Goal: Task Accomplishment & Management: Complete application form

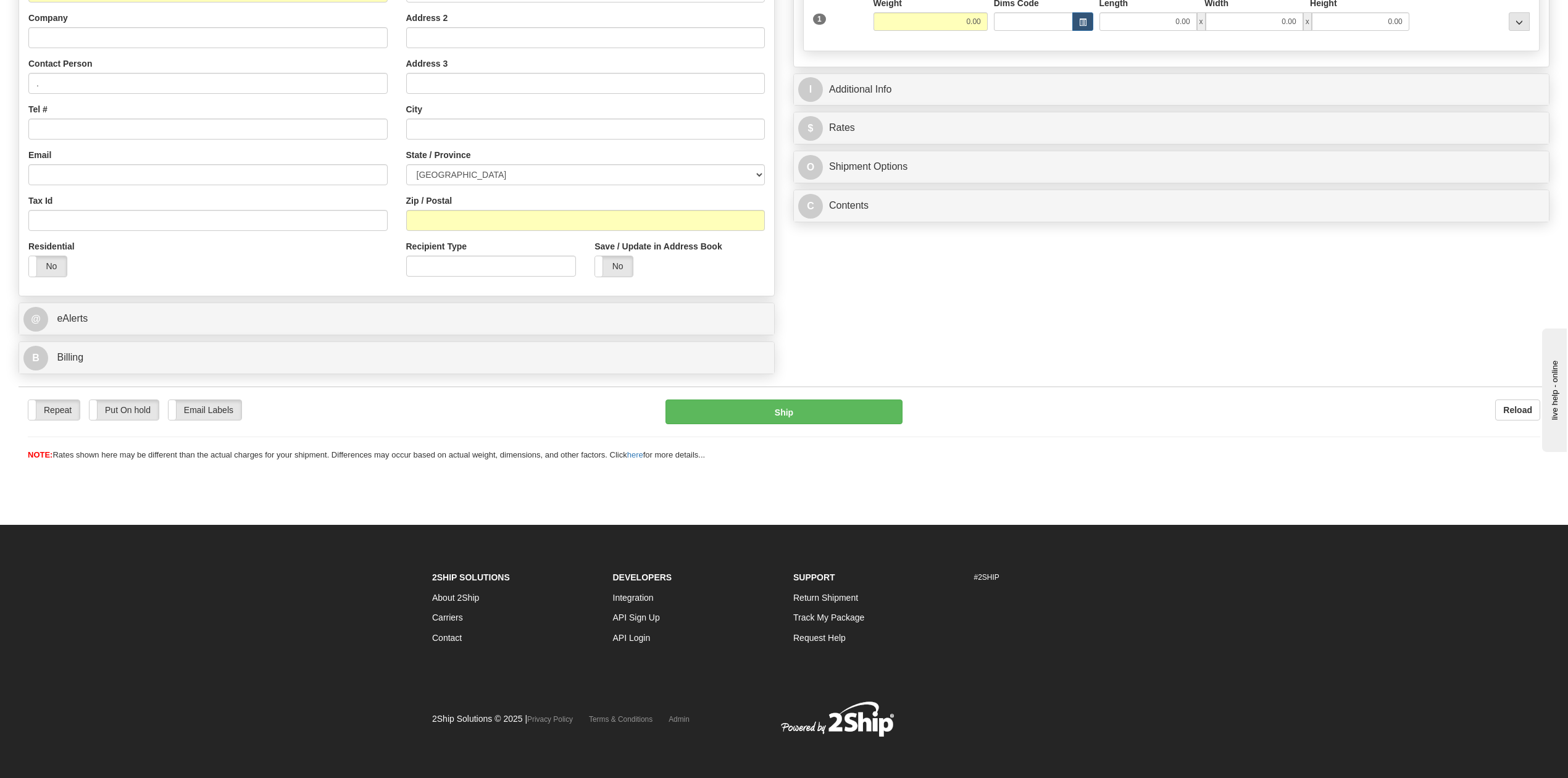
scroll to position [256, 0]
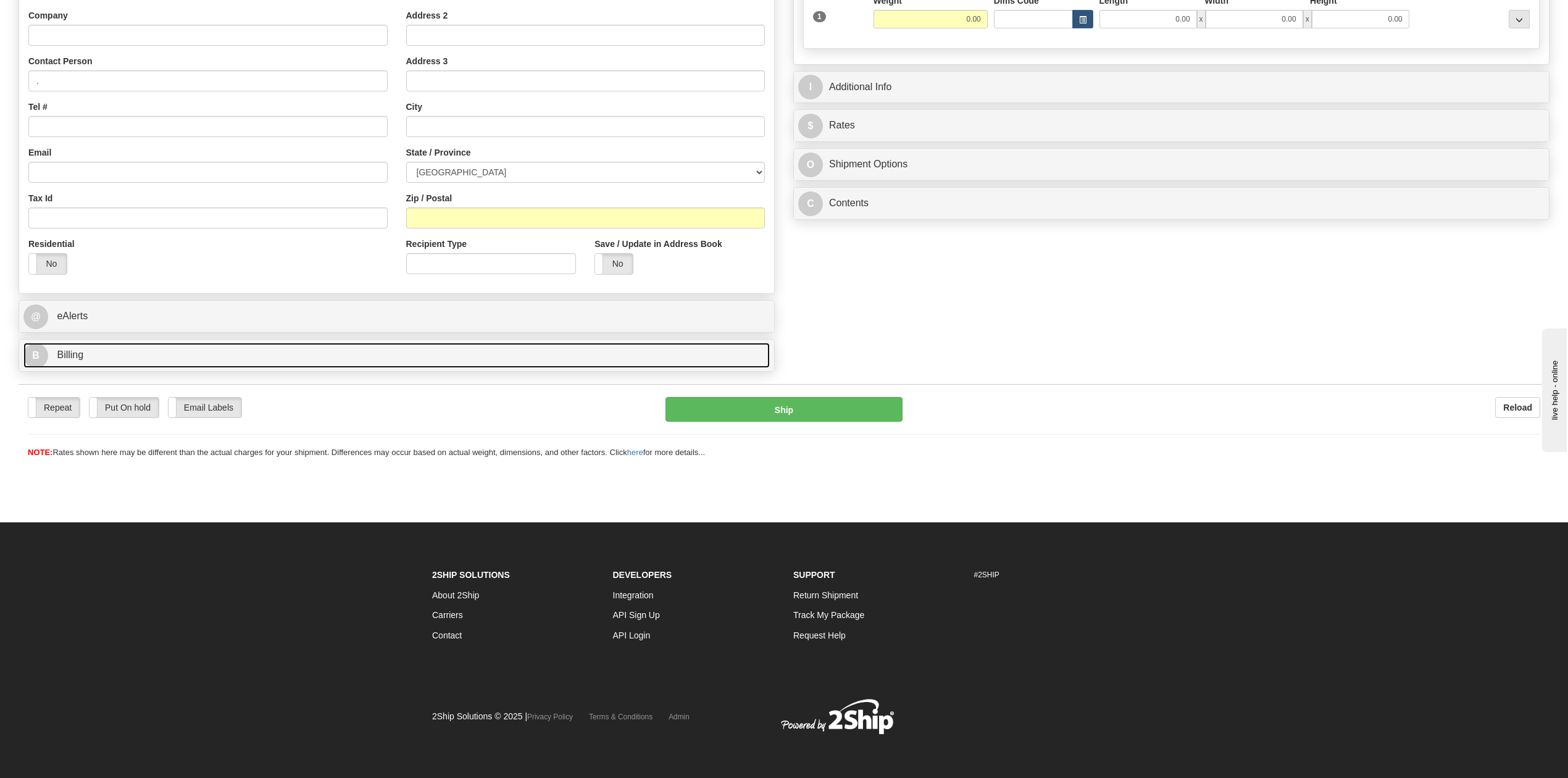
click at [82, 351] on link "B Billing" at bounding box center [396, 355] width 746 height 26
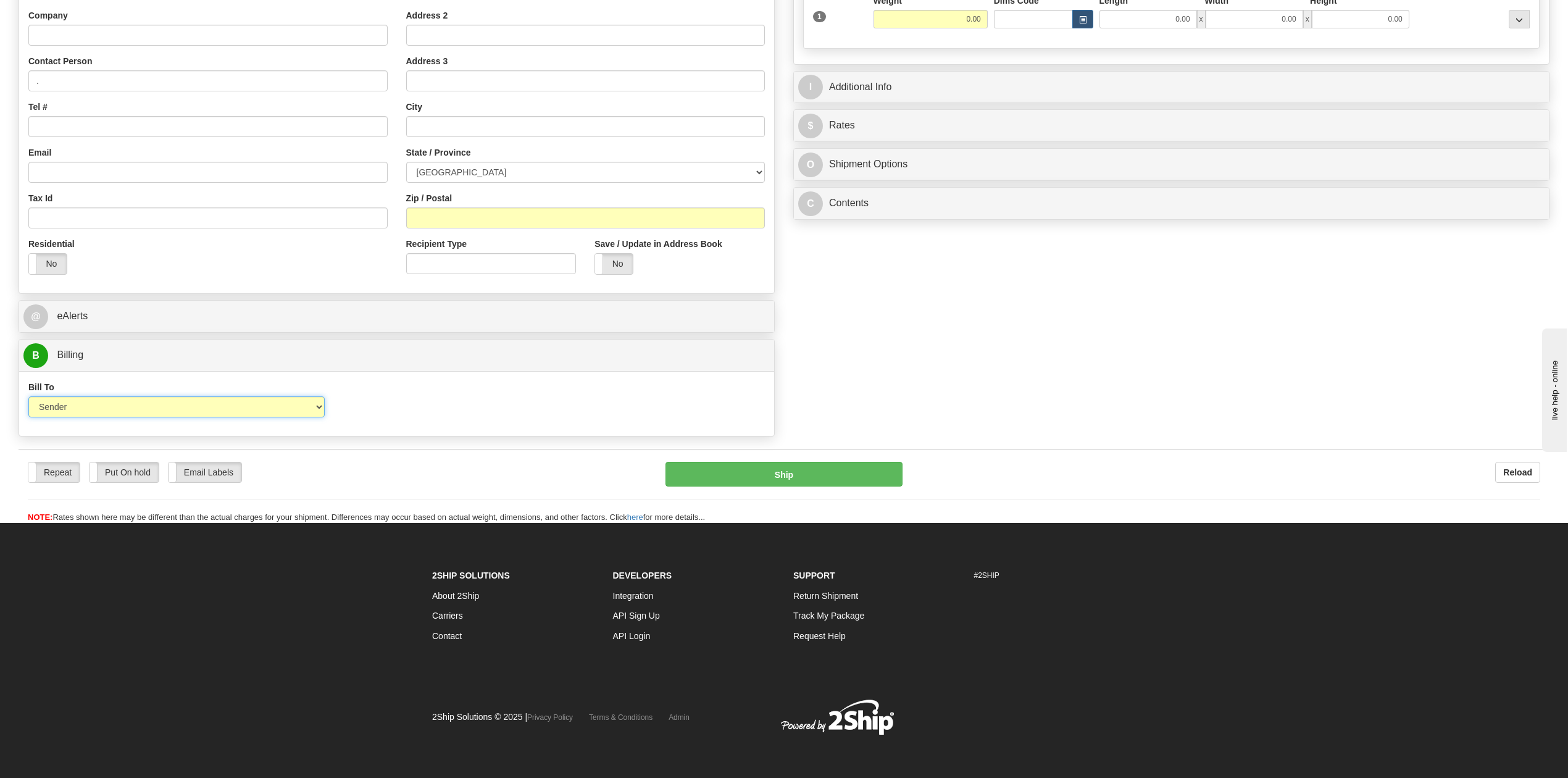
click at [299, 411] on select "Sender Recipient Third Party Collect" at bounding box center [176, 406] width 296 height 21
select select "4"
click at [28, 399] on select "Sender Recipient Third Party Collect" at bounding box center [176, 406] width 296 height 21
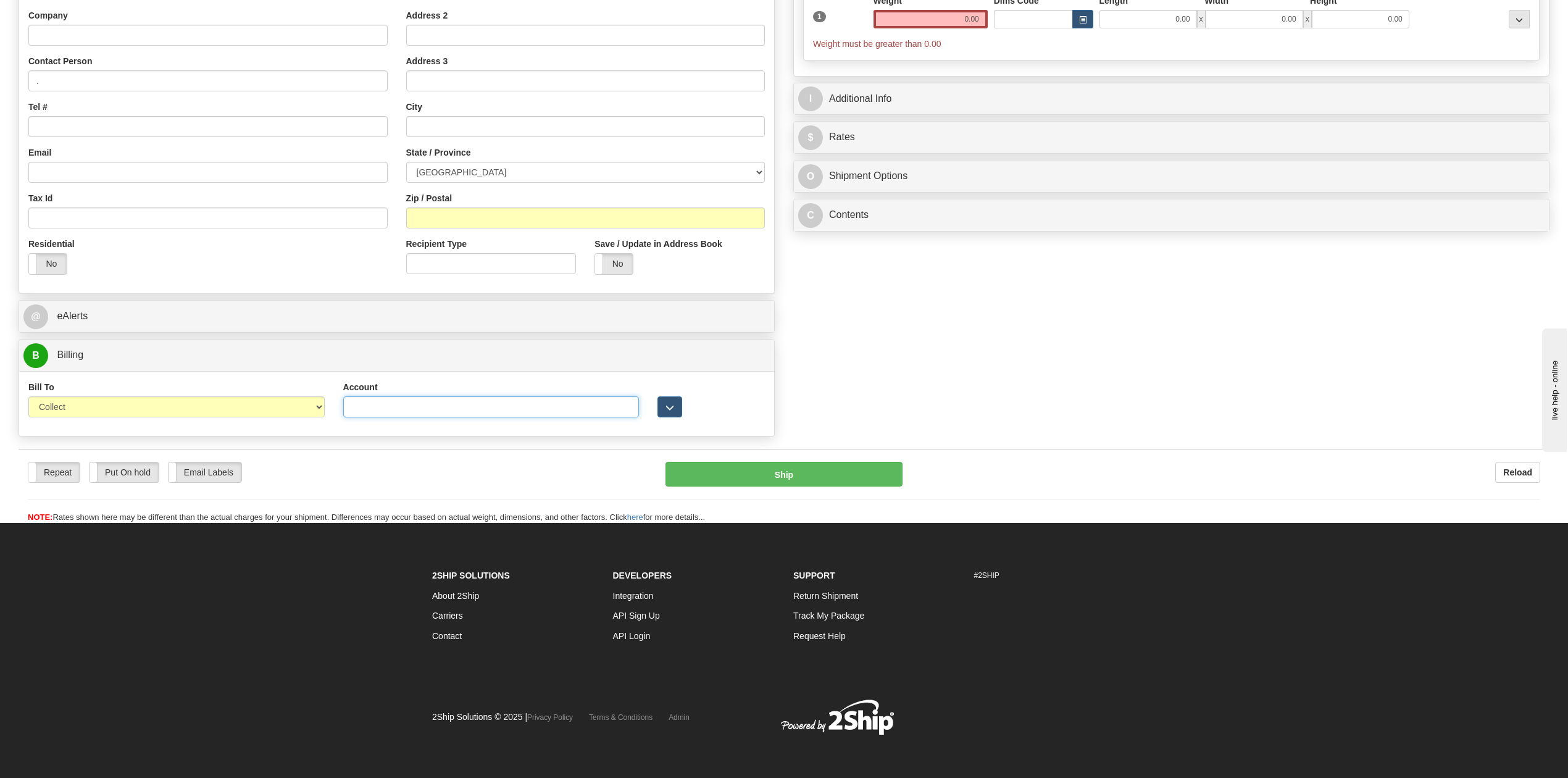
click at [408, 406] on input "Account" at bounding box center [491, 406] width 296 height 21
paste input "5984297"
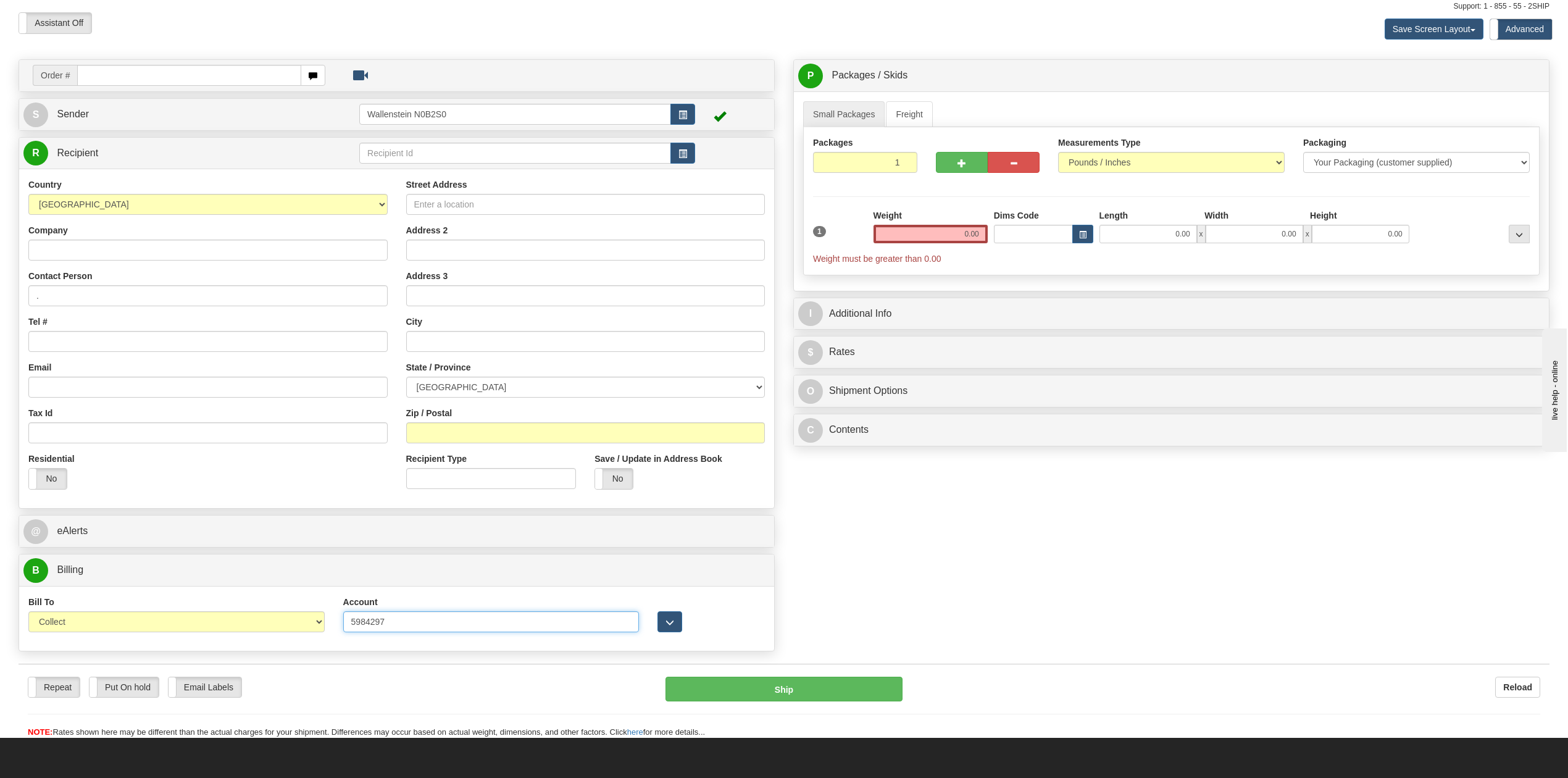
scroll to position [0, 0]
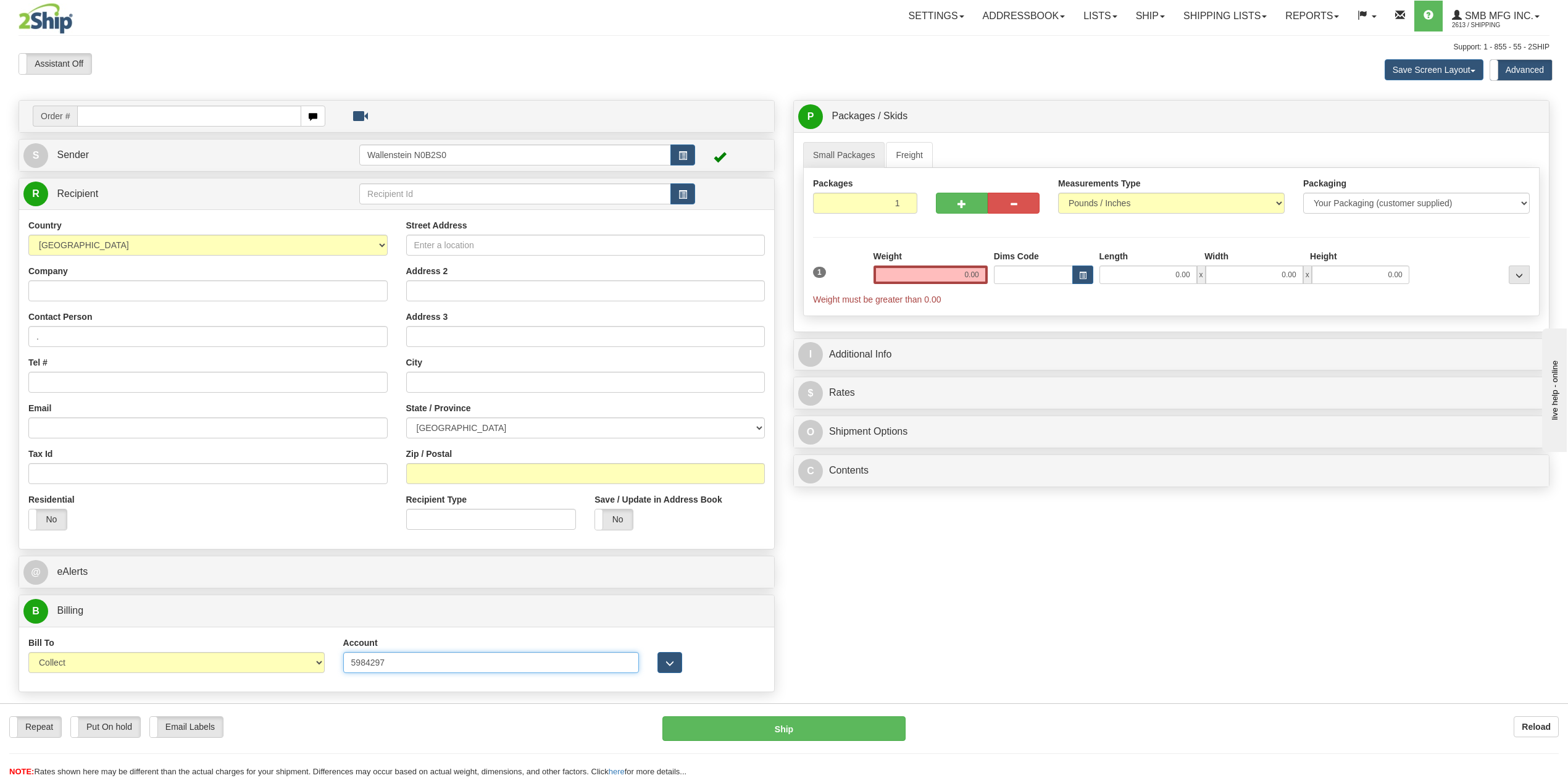
type input "5984297"
click at [181, 291] on input "Company" at bounding box center [208, 291] width 359 height 21
paste input "Agiska Cooperative BMR (Saint-Hyacinthe)"
type input "Agiska Cooperative BMR (Saint-Hyacinthe)"
click at [568, 255] on input "Street Address" at bounding box center [585, 245] width 359 height 21
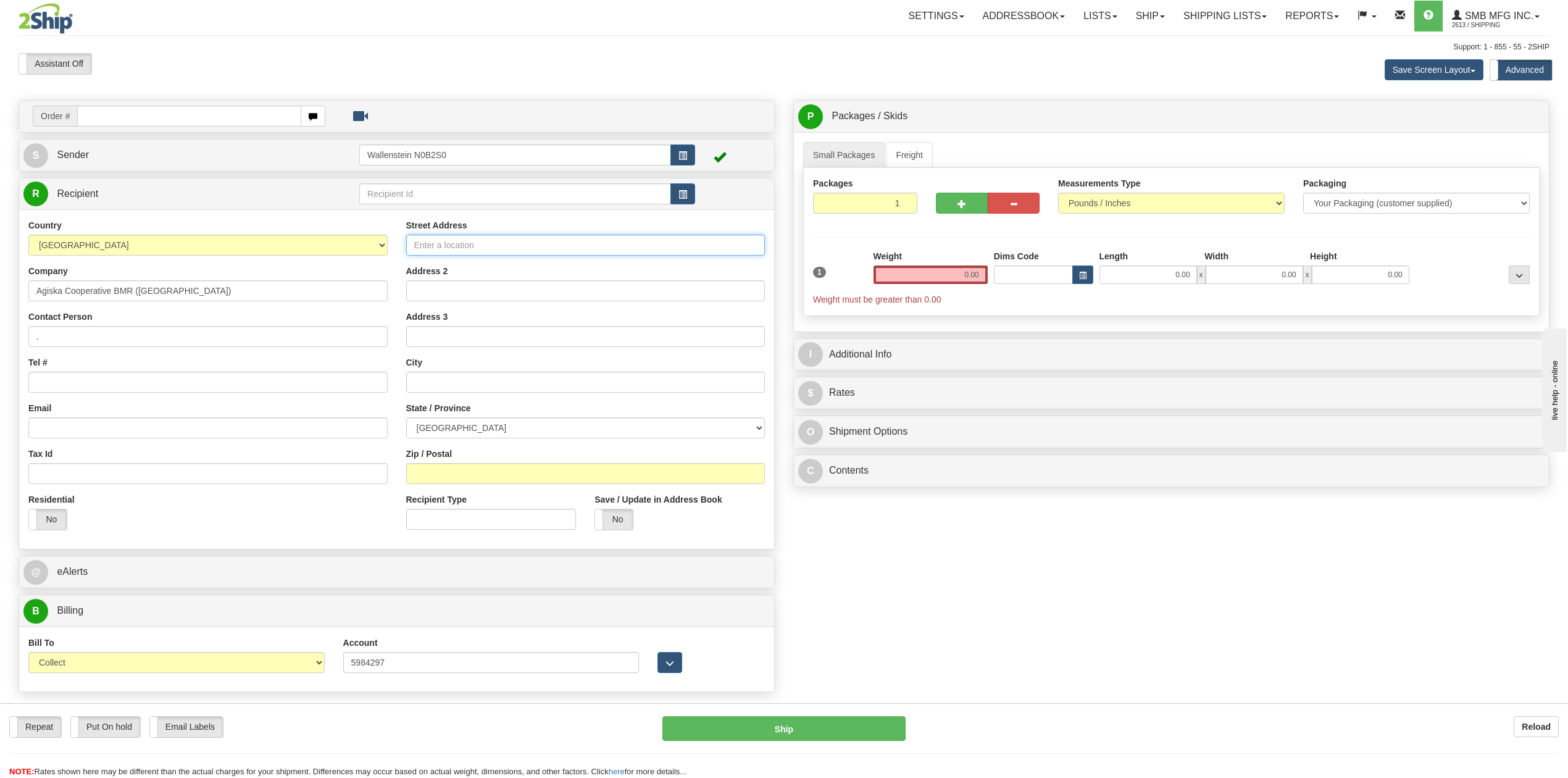
paste input "16755 Avenue St-Louis"
type input "16755 Avenue St-Louis"
click at [451, 385] on input "text" at bounding box center [585, 382] width 359 height 21
paste input "Saint-Hyacinthe"
type input "Saint-Hyacinthe"
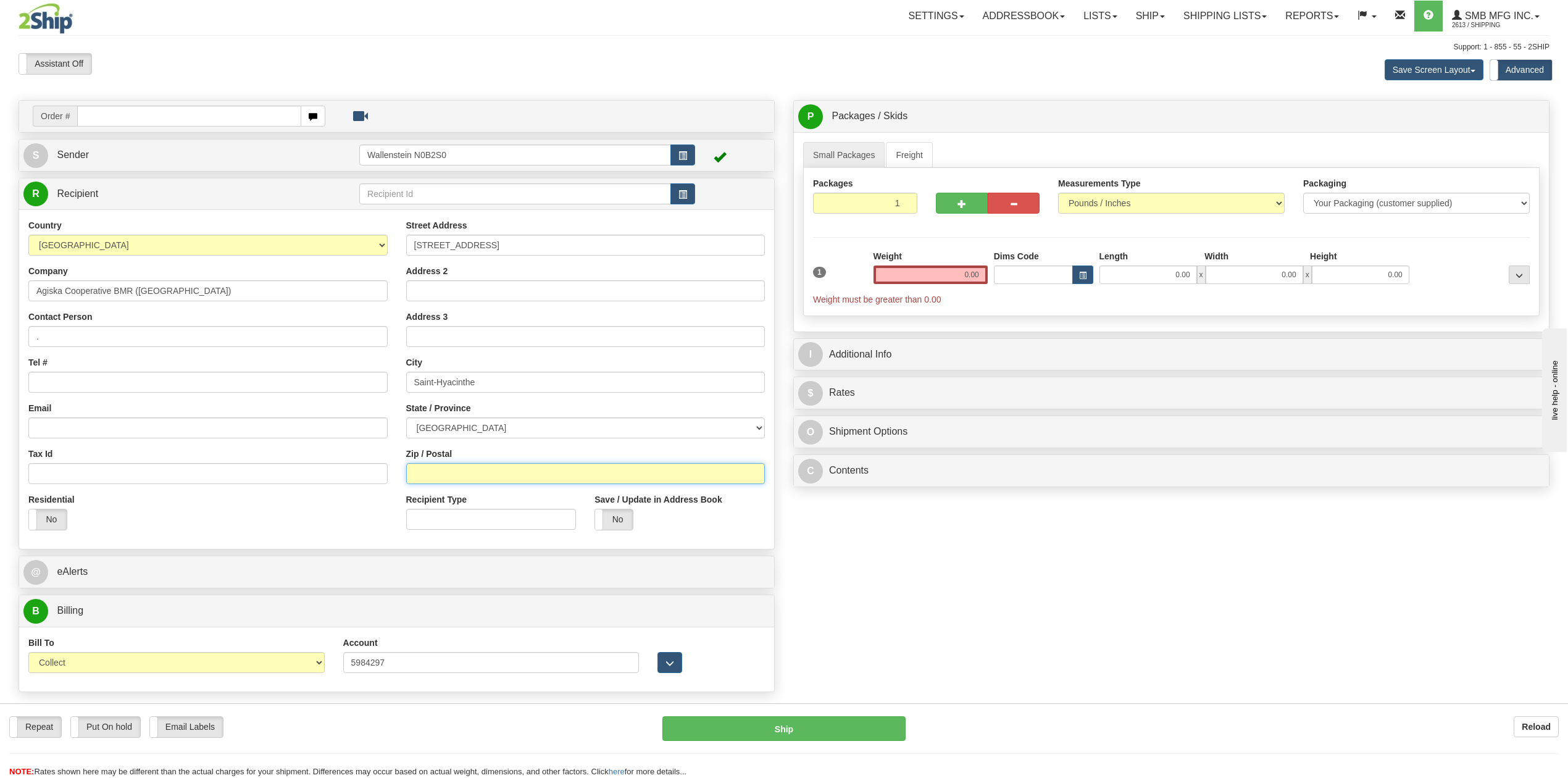
click at [482, 479] on input "Zip / Postal" at bounding box center [585, 473] width 359 height 21
paste input "J2T 3G4"
type input "J2T 3G4"
click at [494, 426] on select "[GEOGRAPHIC_DATA] [GEOGRAPHIC_DATA] [GEOGRAPHIC_DATA] [GEOGRAPHIC_DATA] [GEOGRA…" at bounding box center [585, 427] width 359 height 21
select select "QC"
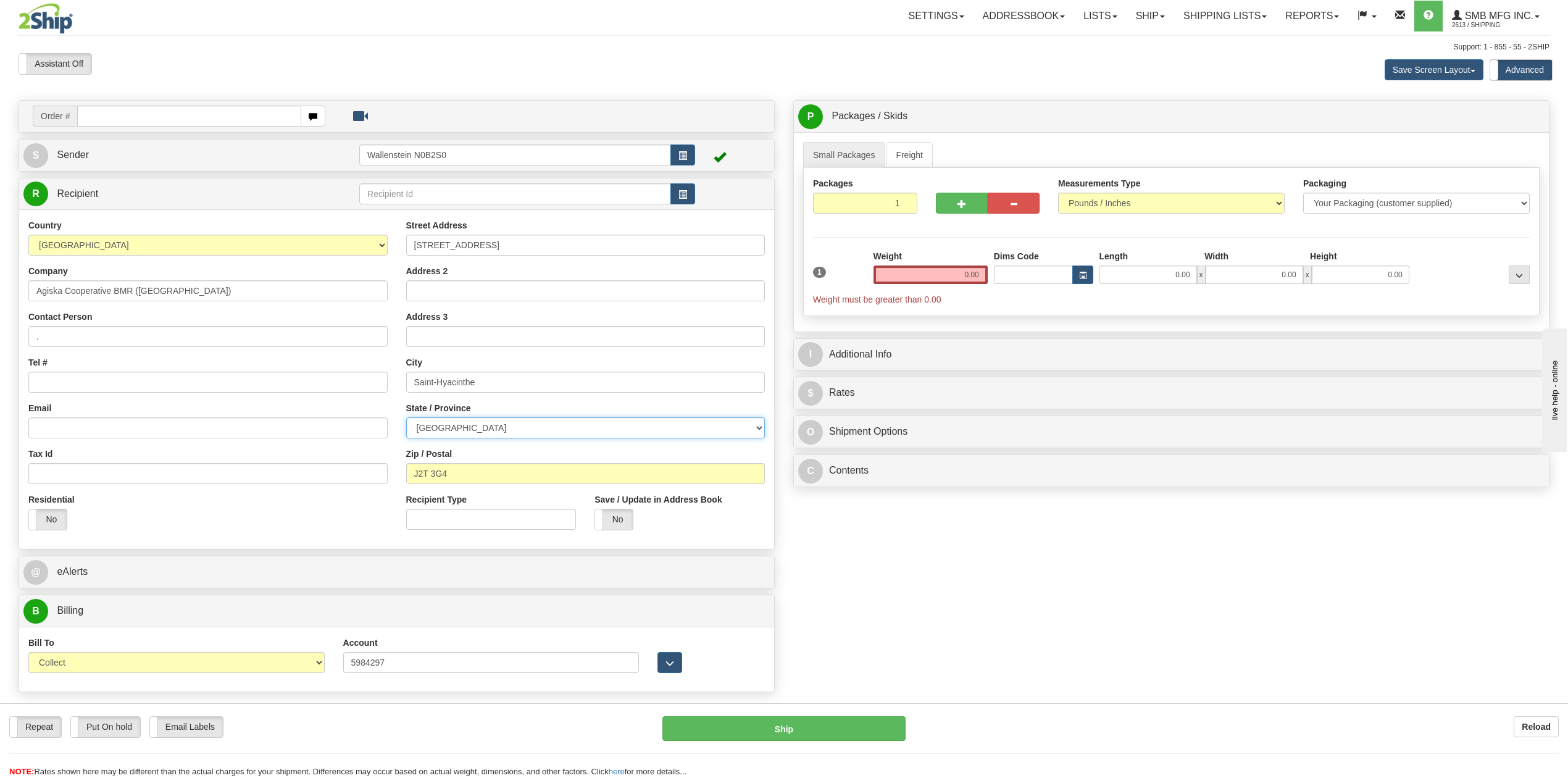
click at [406, 419] on select "[GEOGRAPHIC_DATA] [GEOGRAPHIC_DATA] [GEOGRAPHIC_DATA] [GEOGRAPHIC_DATA] [GEOGRA…" at bounding box center [585, 427] width 359 height 21
click at [77, 341] on input "." at bounding box center [208, 336] width 359 height 21
drag, startPoint x: 77, startPoint y: 341, endPoint x: -11, endPoint y: 342, distance: 88.0
click at [0, 342] on html "Training Course Close Toggle navigation Settings Shipping Preferences New Sende…" at bounding box center [784, 389] width 1568 height 778
click at [163, 427] on input "Email" at bounding box center [208, 427] width 359 height 21
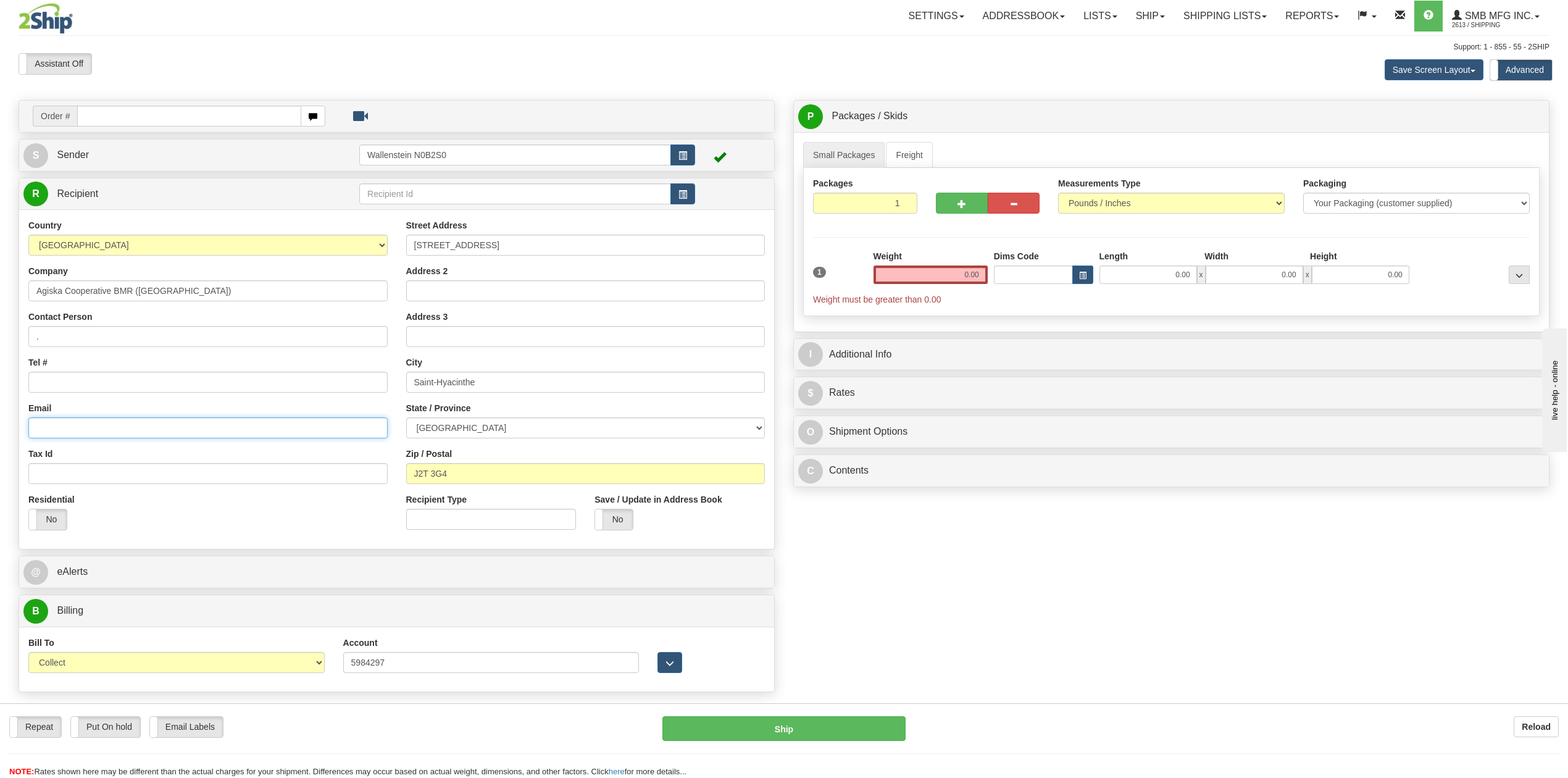
paste input "benoit.lavallee@agiska.coop"
type input "benoit.lavallee@agiska.coop"
drag, startPoint x: 98, startPoint y: 344, endPoint x: -79, endPoint y: 326, distance: 177.9
click at [0, 326] on html "Training Course Close Toggle navigation Settings Shipping Preferences New Sende…" at bounding box center [784, 389] width 1568 height 778
paste input "Benoit Lavallee"
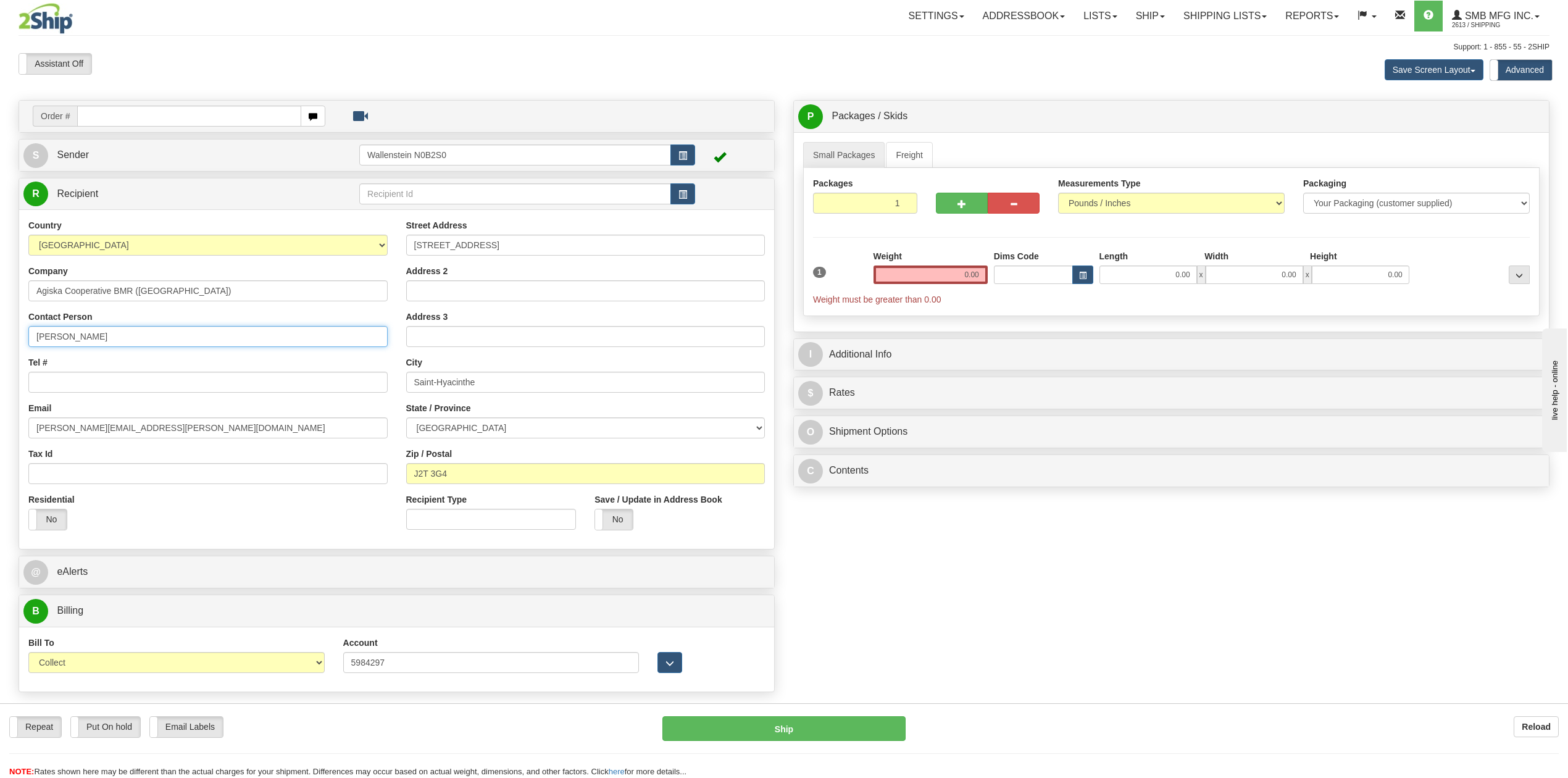
type input "Benoit Lavallee"
click at [69, 384] on input "Tel #" at bounding box center [208, 382] width 359 height 21
paste input "(450) 773-2569"
click at [42, 388] on input "(450) 773-2569" at bounding box center [208, 382] width 359 height 21
type input "(450) 773-2569"
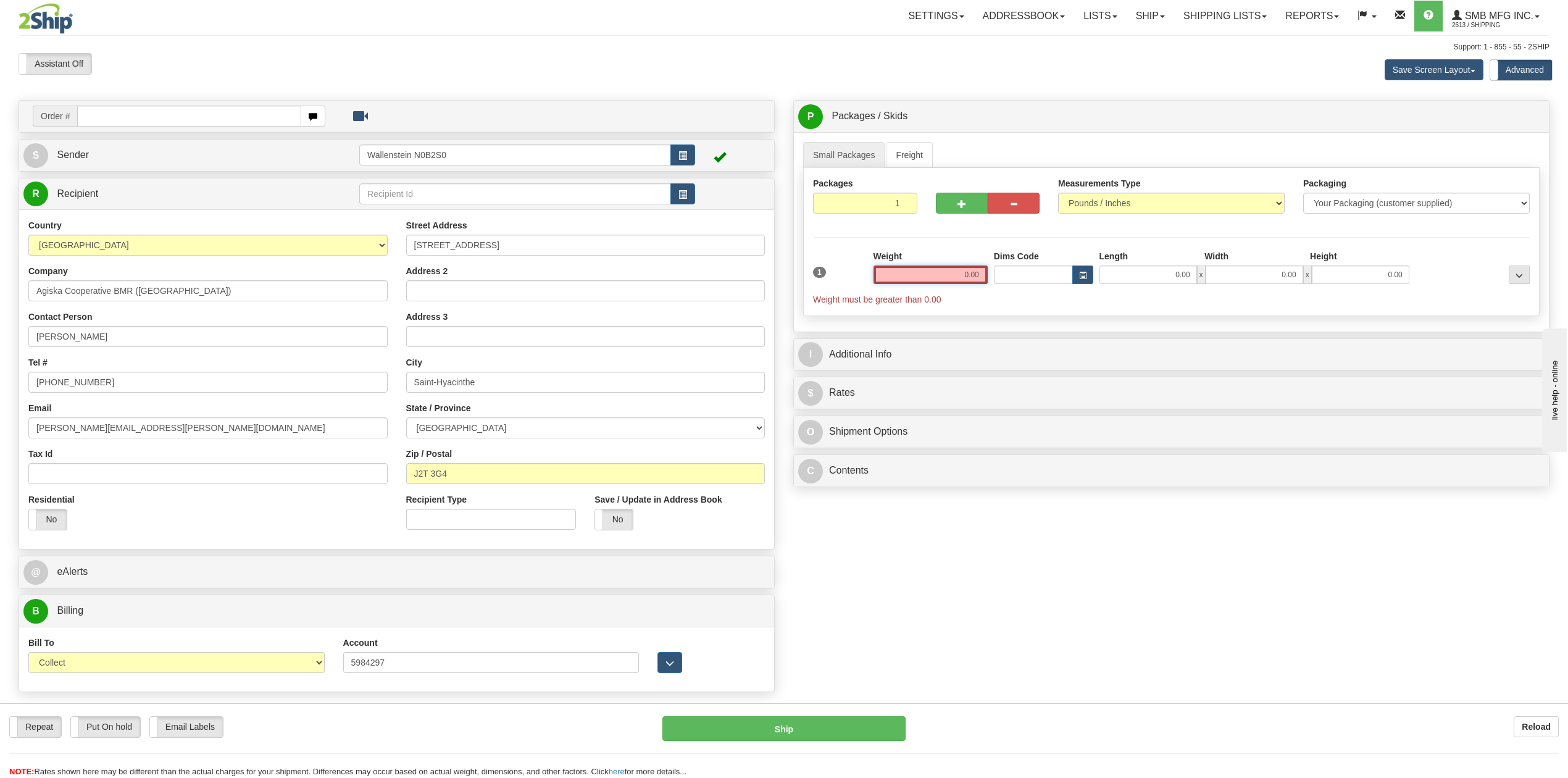
click at [932, 281] on input "0.00" at bounding box center [930, 274] width 114 height 18
type input "25.00"
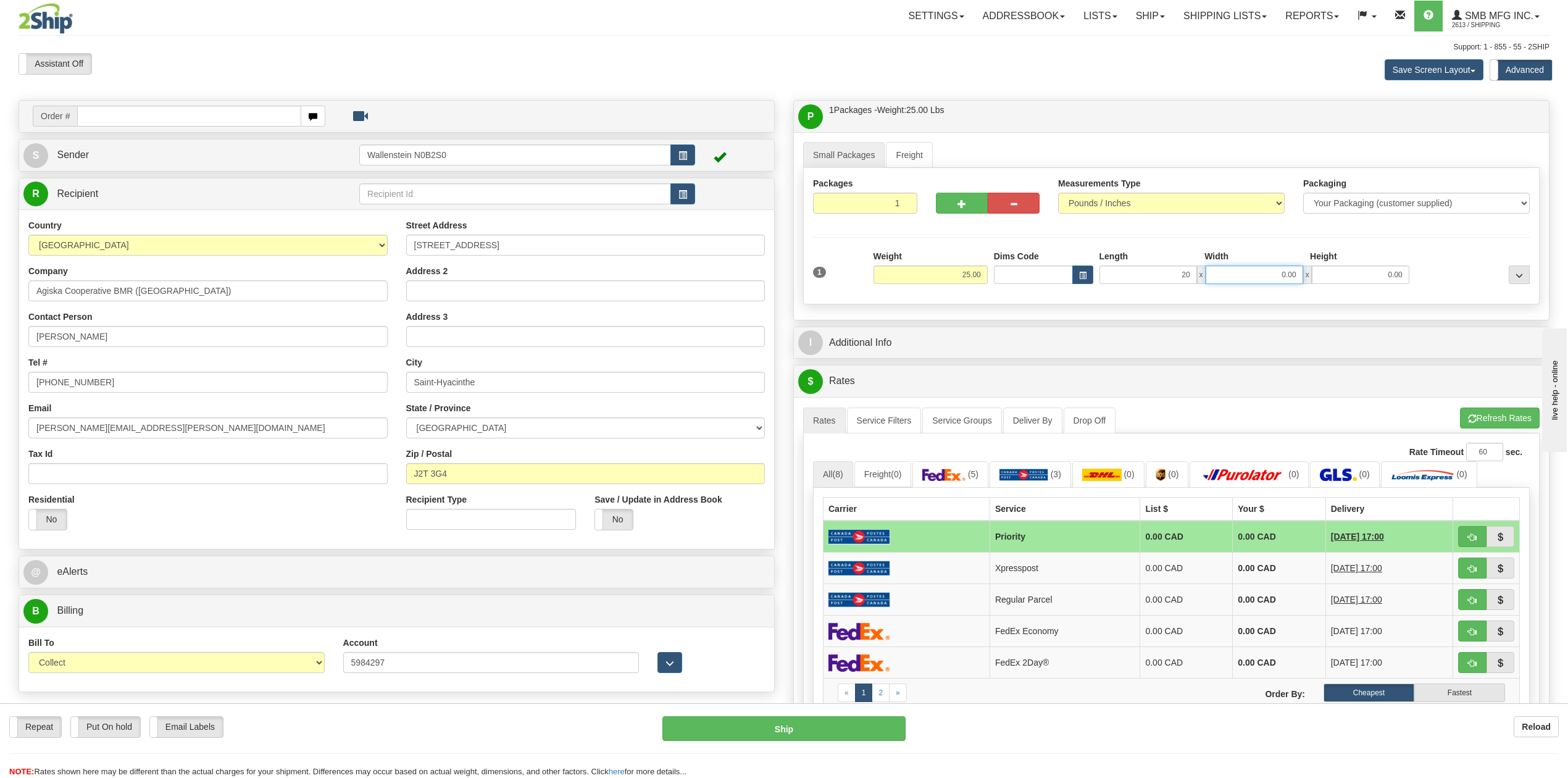
type input "20.00"
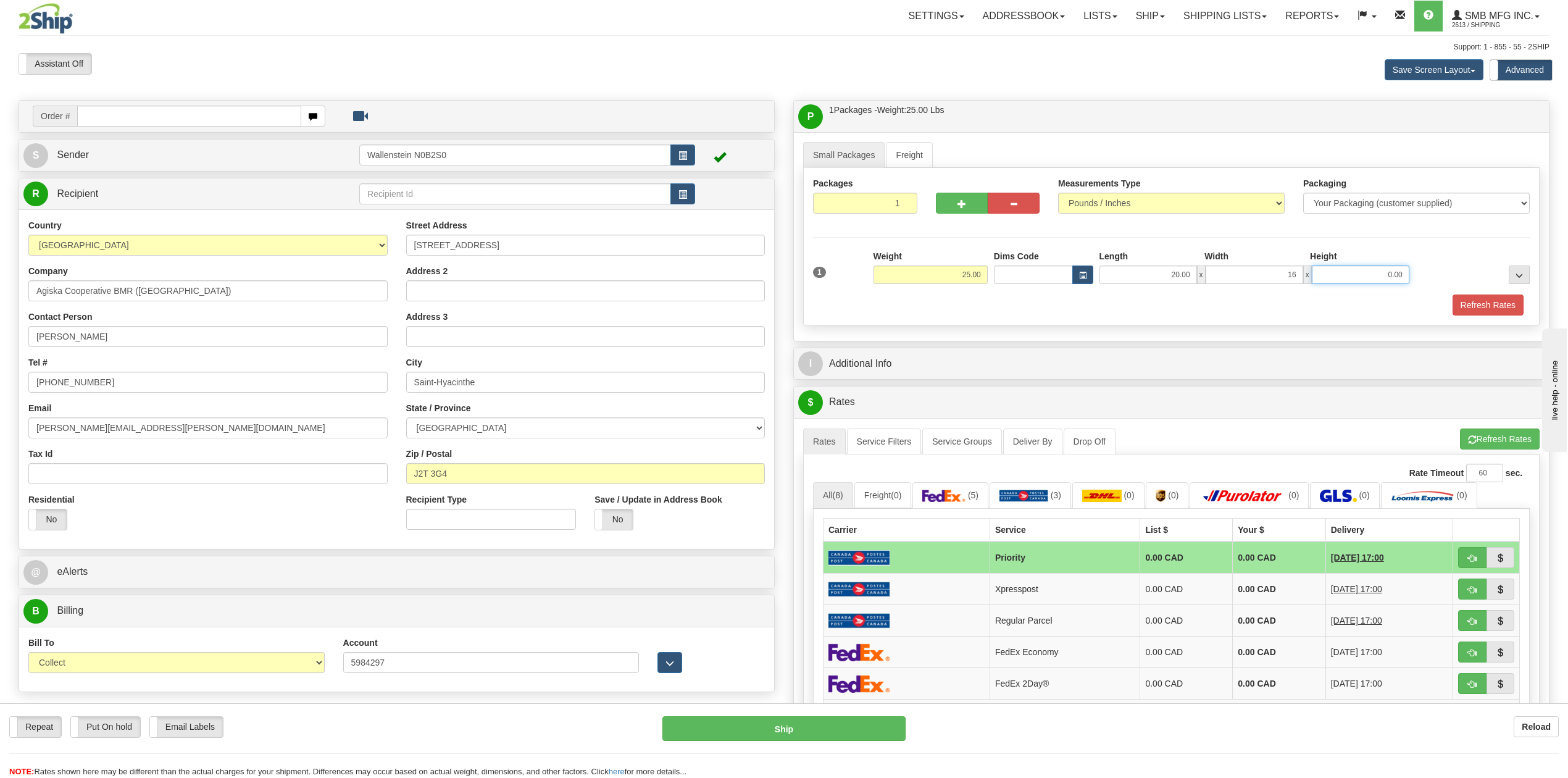
type input "16.00"
type input "11.00"
click at [862, 163] on link "Small Packages" at bounding box center [843, 155] width 81 height 26
click at [1493, 304] on button "Refresh Rates" at bounding box center [1488, 304] width 71 height 21
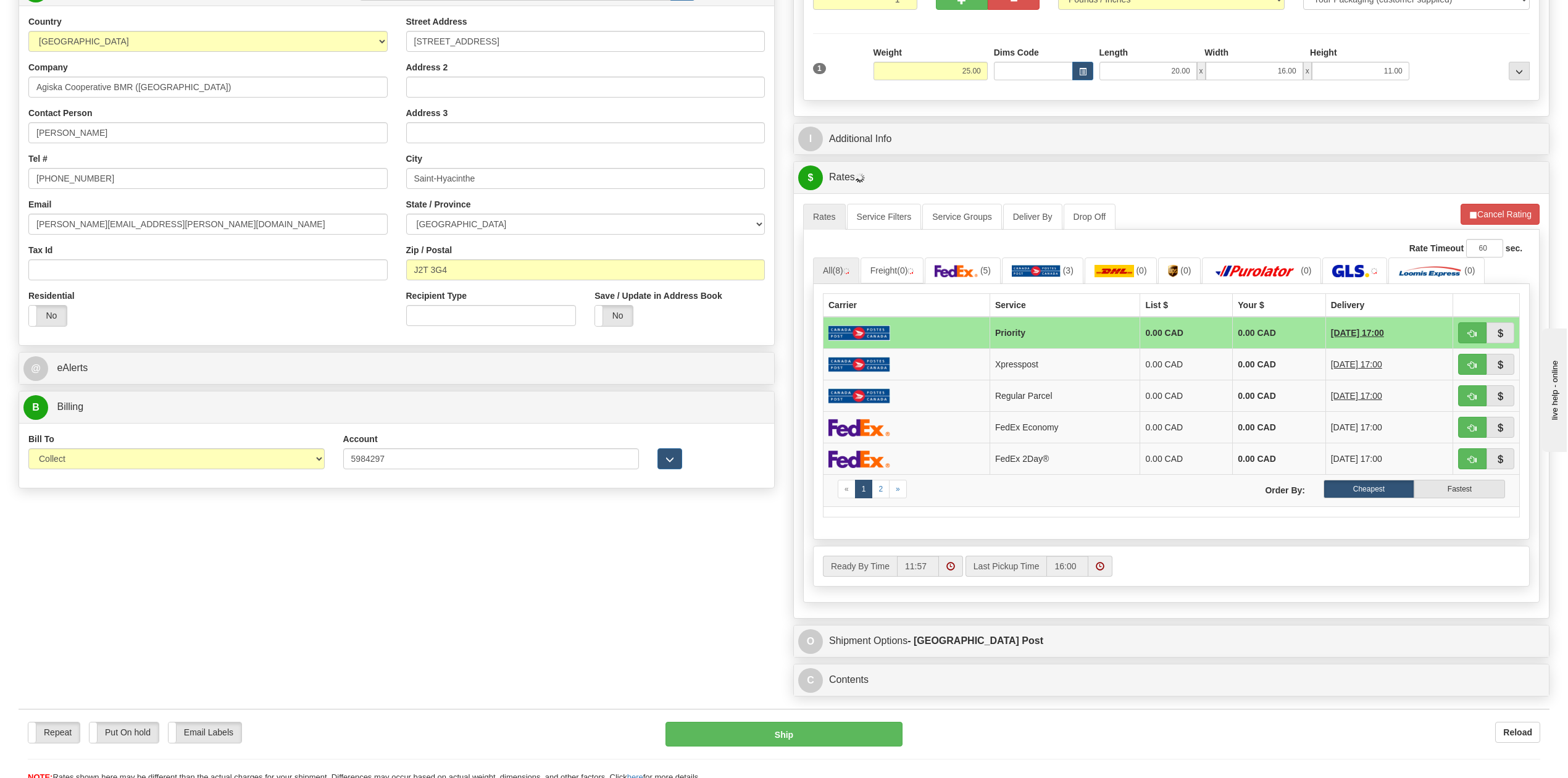
scroll to position [82, 0]
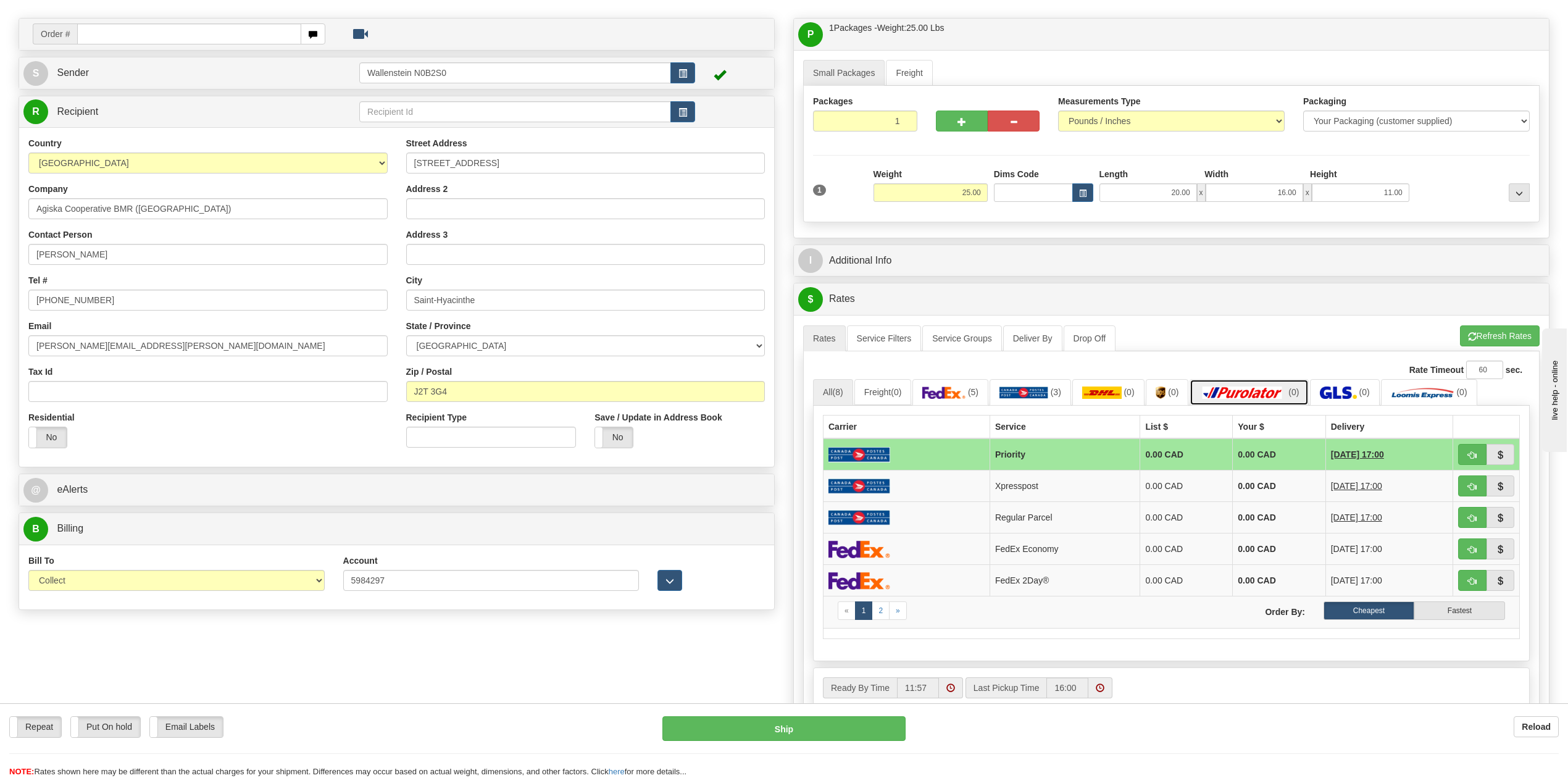
click at [1281, 399] on img at bounding box center [1242, 393] width 87 height 13
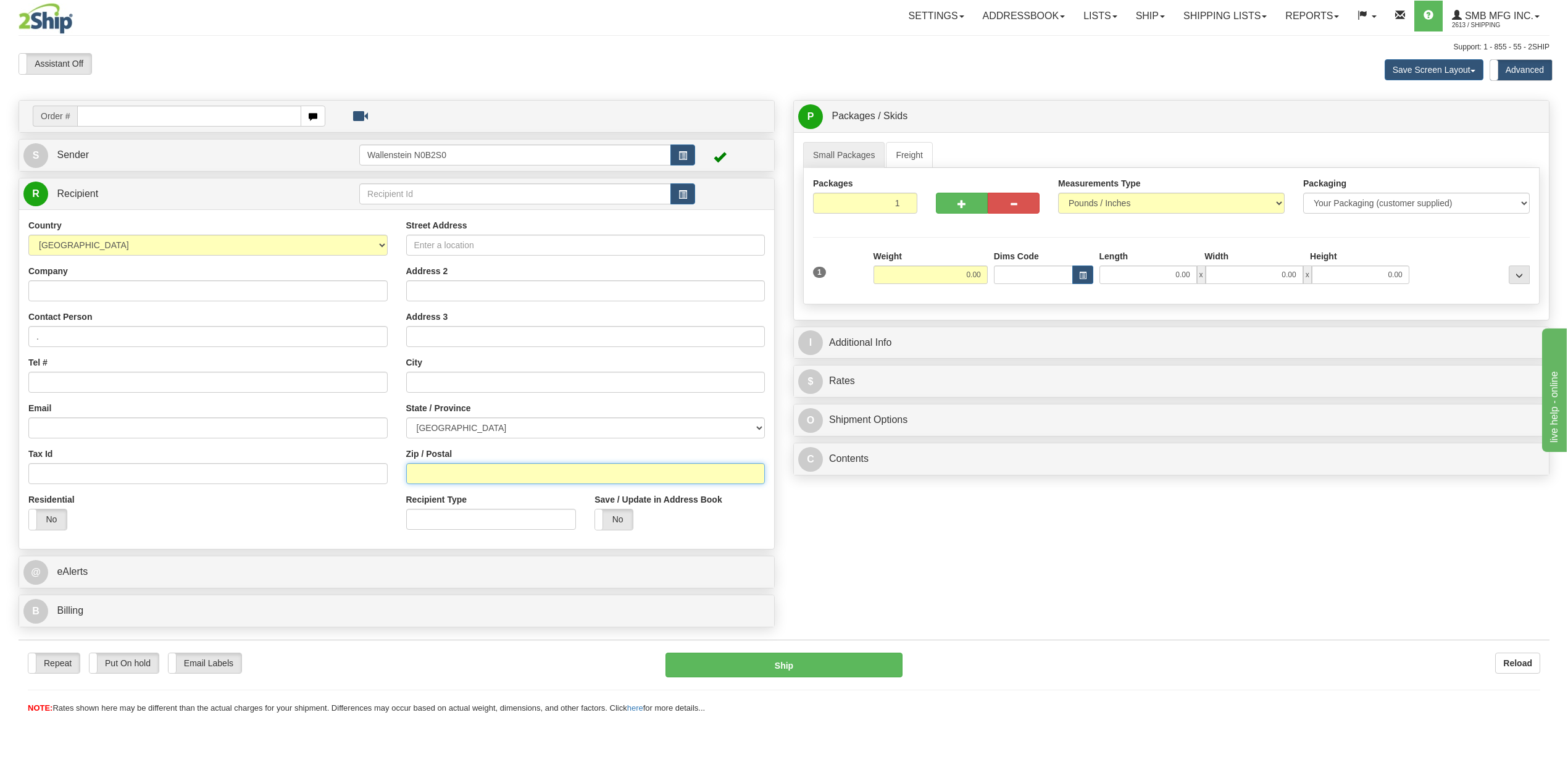
drag, startPoint x: 483, startPoint y: 476, endPoint x: 489, endPoint y: 461, distance: 16.2
click at [483, 476] on input "Zip / Postal" at bounding box center [585, 473] width 359 height 21
paste input "G6P8S7"
type input "G6P8S7"
click at [499, 430] on select "[GEOGRAPHIC_DATA] [GEOGRAPHIC_DATA] [GEOGRAPHIC_DATA] [GEOGRAPHIC_DATA] [GEOGRA…" at bounding box center [585, 427] width 359 height 21
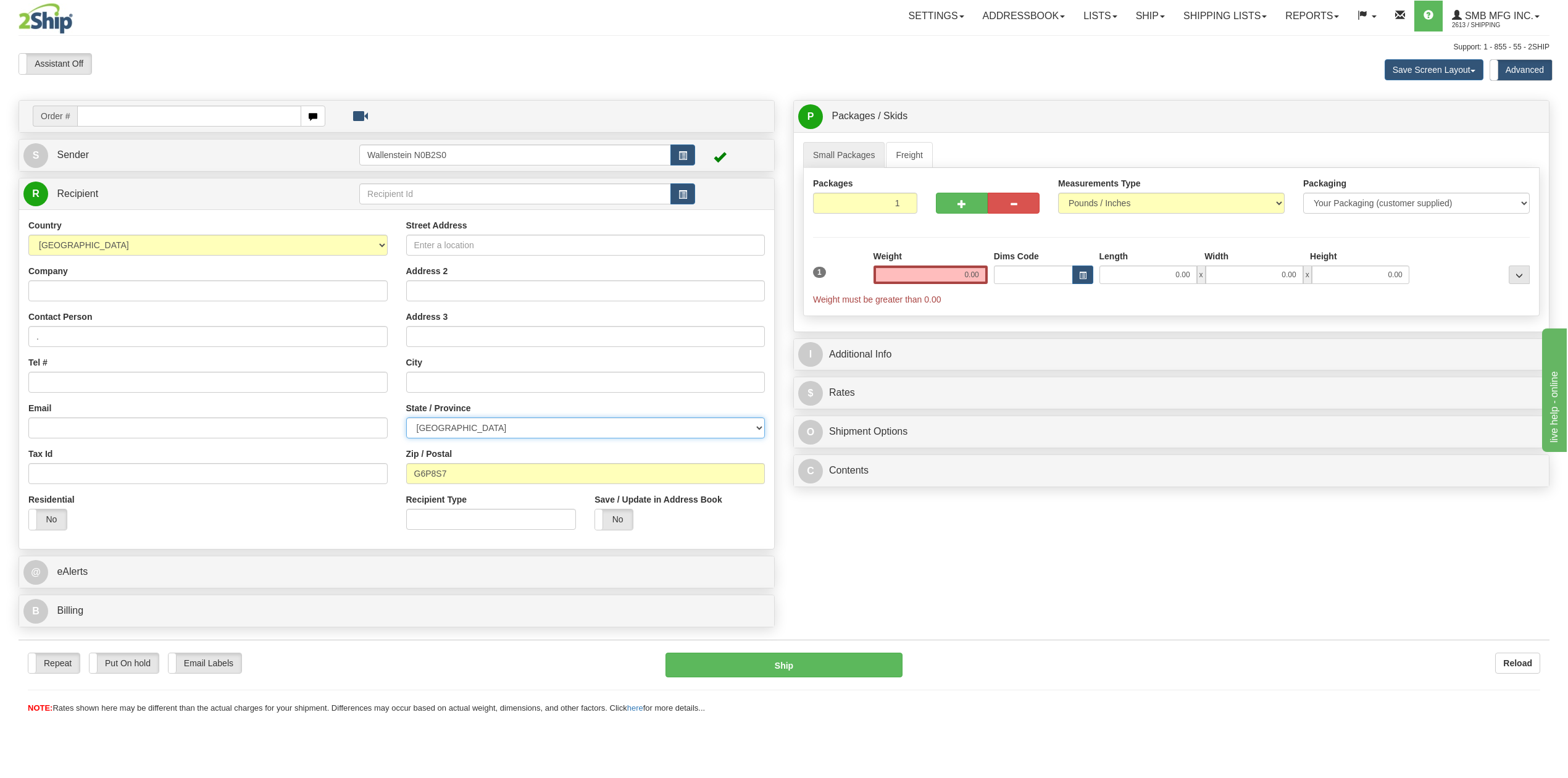
select select "QC"
click at [406, 419] on select "[GEOGRAPHIC_DATA] [GEOGRAPHIC_DATA] [GEOGRAPHIC_DATA] [GEOGRAPHIC_DATA] [GEOGRA…" at bounding box center [585, 427] width 359 height 21
click at [484, 252] on input "Street Address" at bounding box center [585, 245] width 359 height 21
paste input "[STREET_ADDRESS]"
type input "[STREET_ADDRESS]"
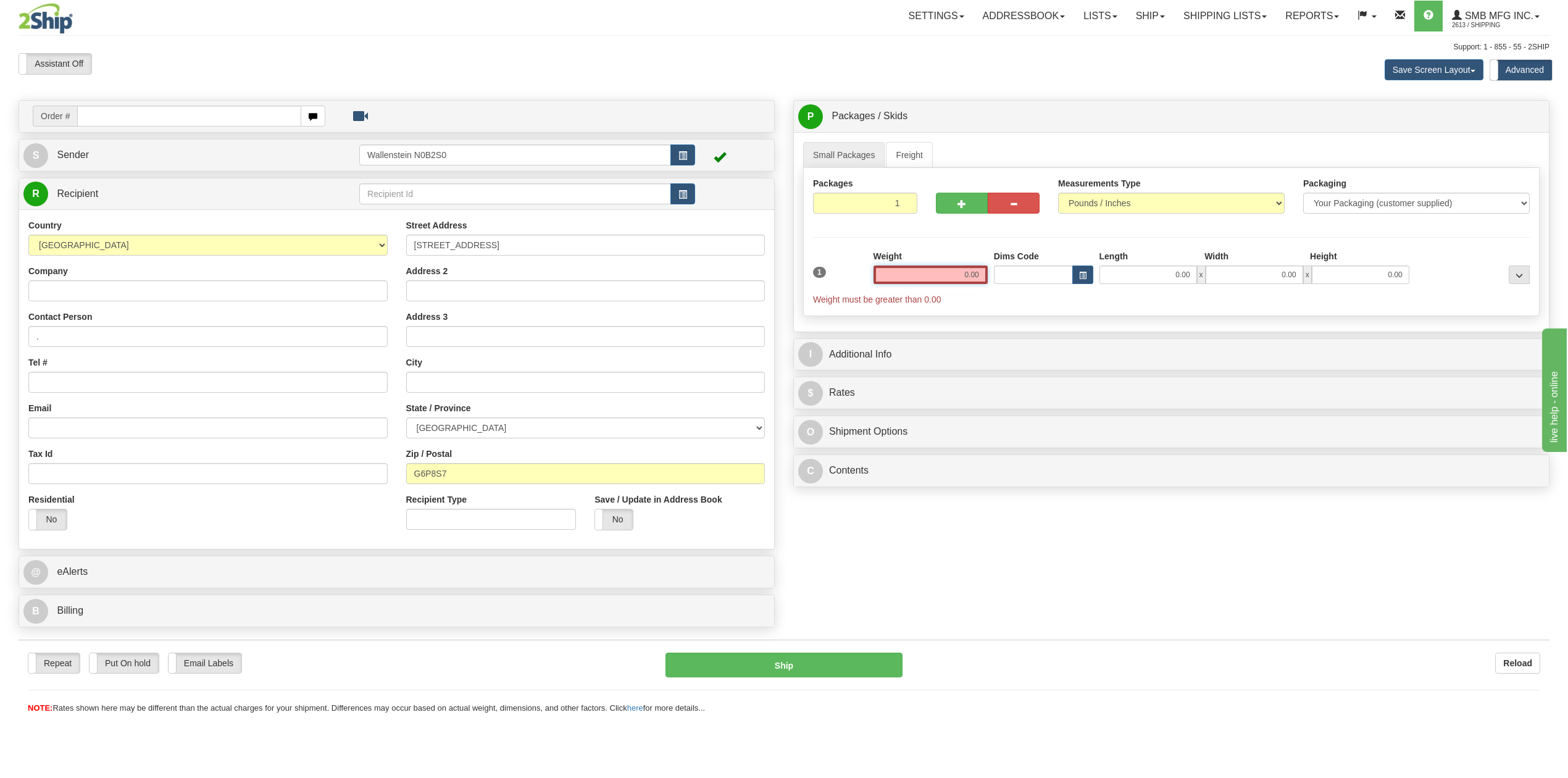
click at [945, 277] on input "0.00" at bounding box center [930, 274] width 114 height 18
type input "2.00"
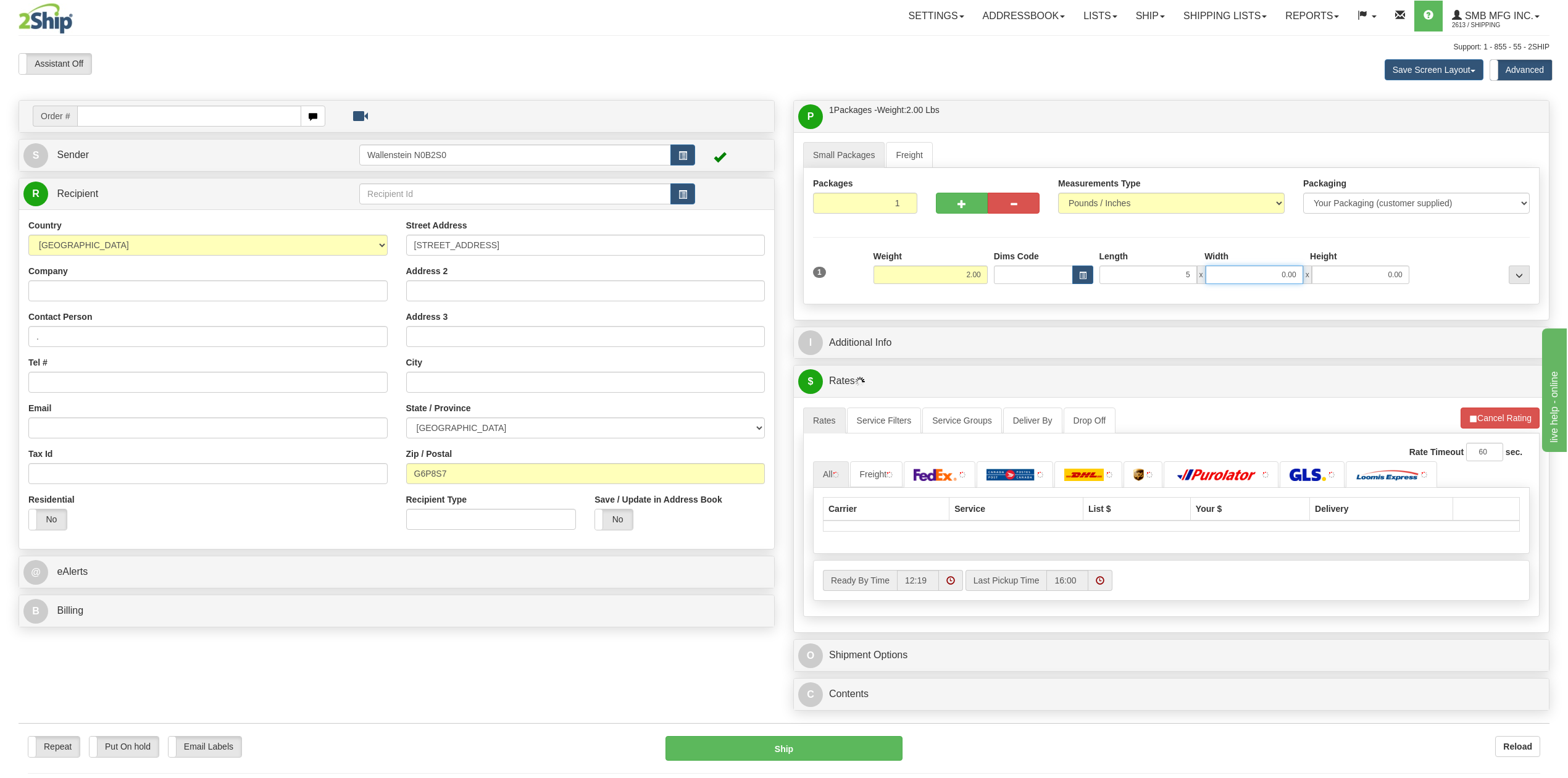
type input "5.00"
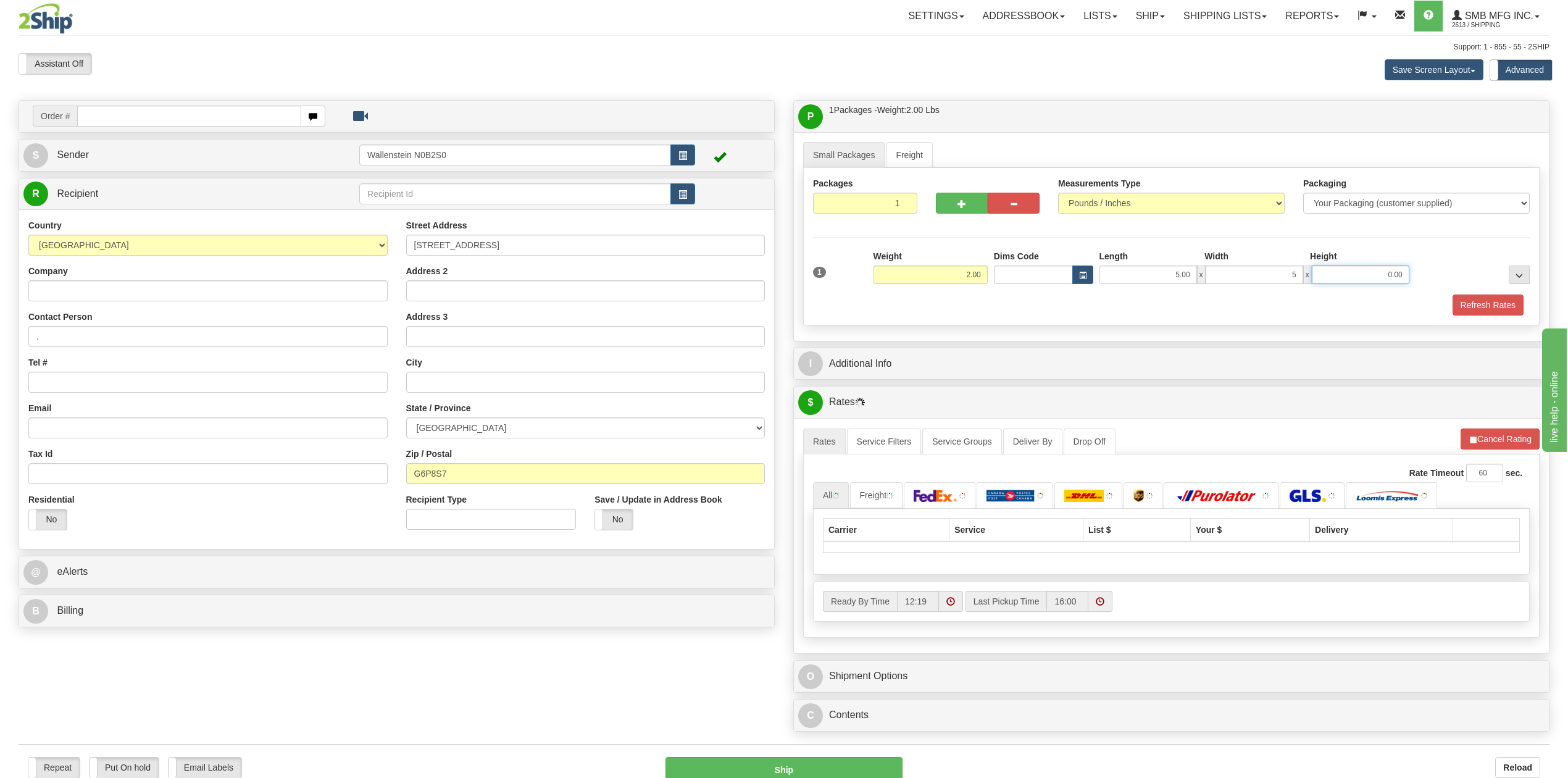
type input "5.00"
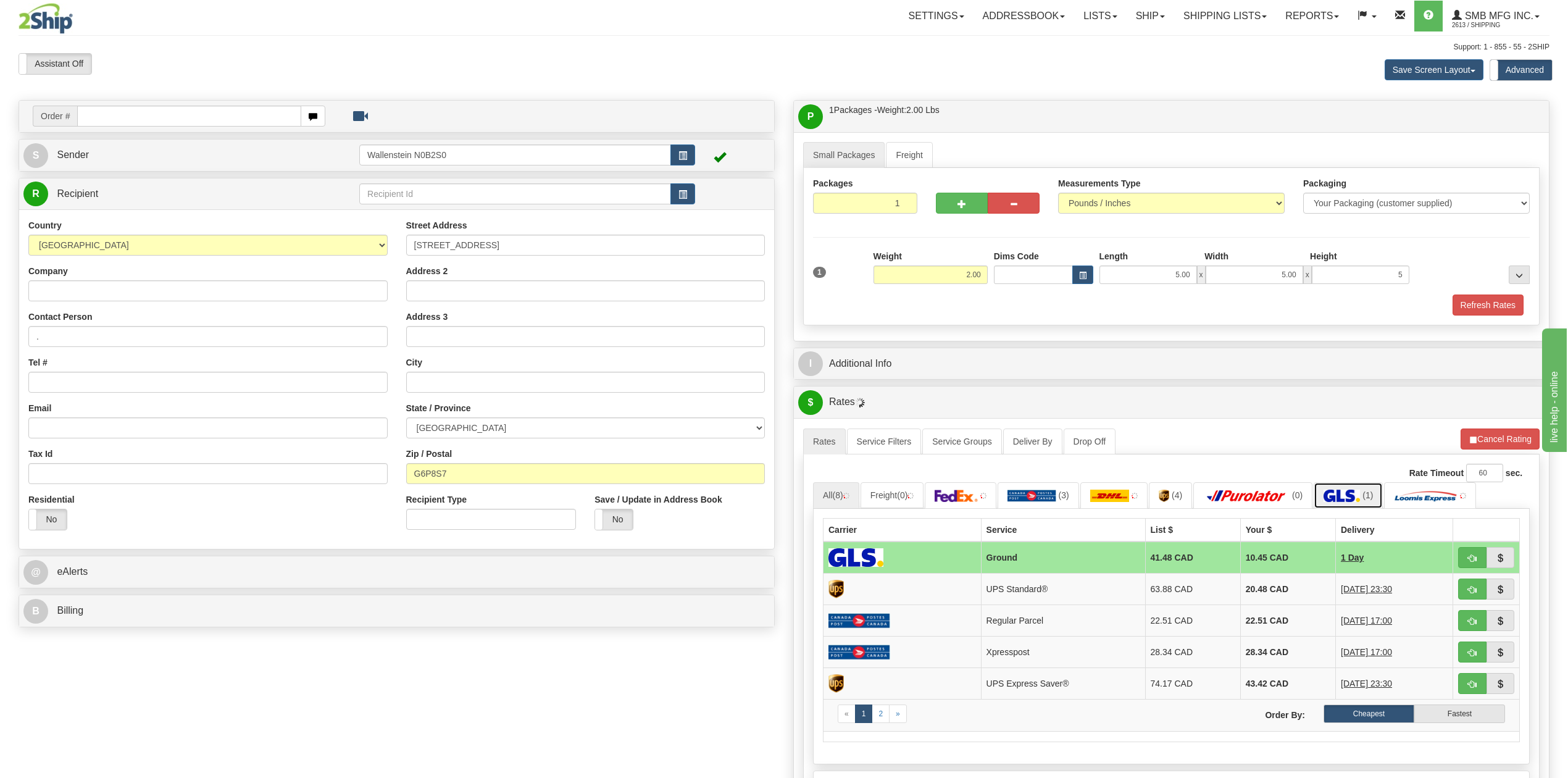
type input "5.00"
click at [1330, 507] on link "(1)" at bounding box center [1348, 495] width 69 height 26
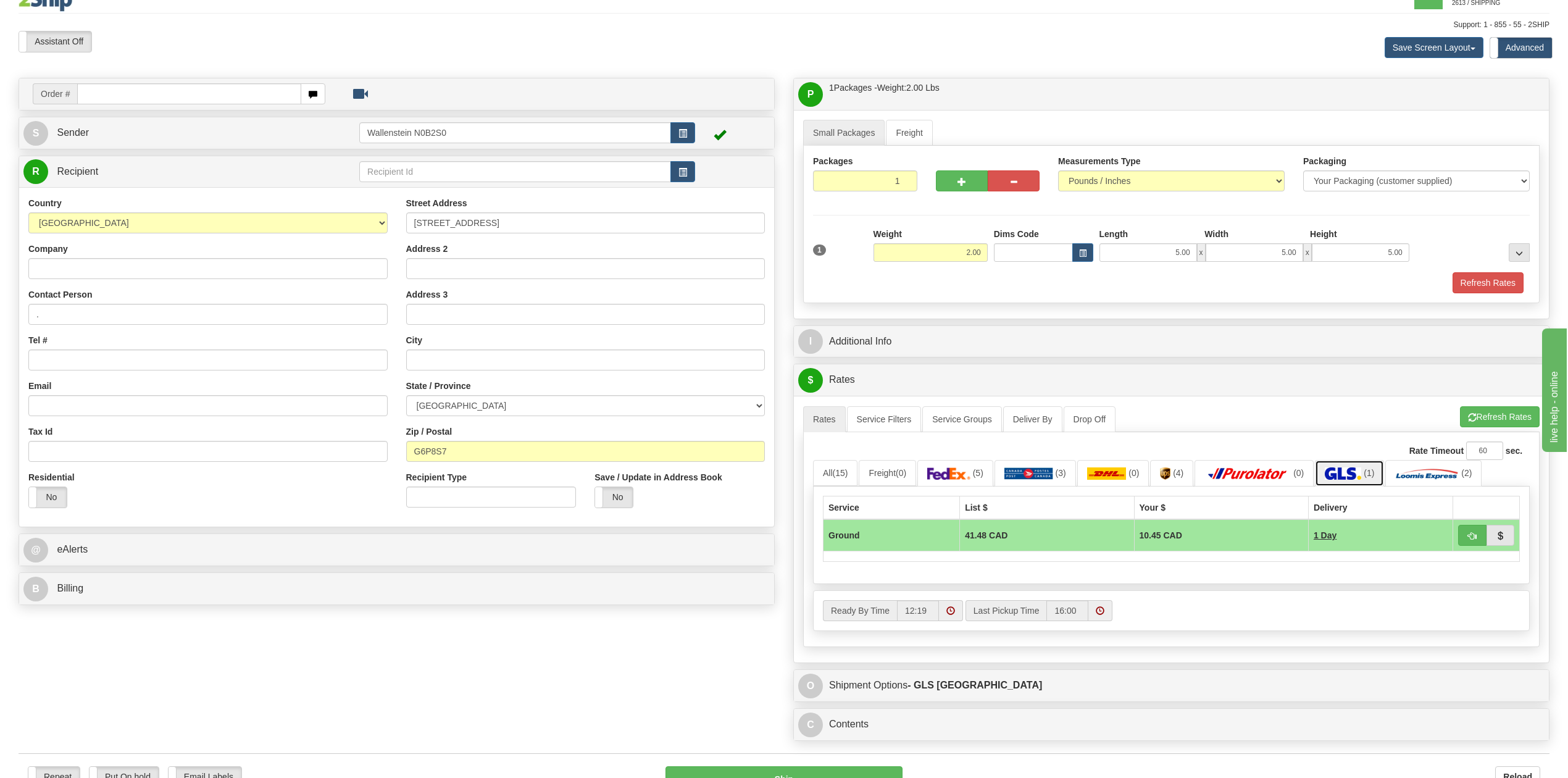
scroll to position [7, 0]
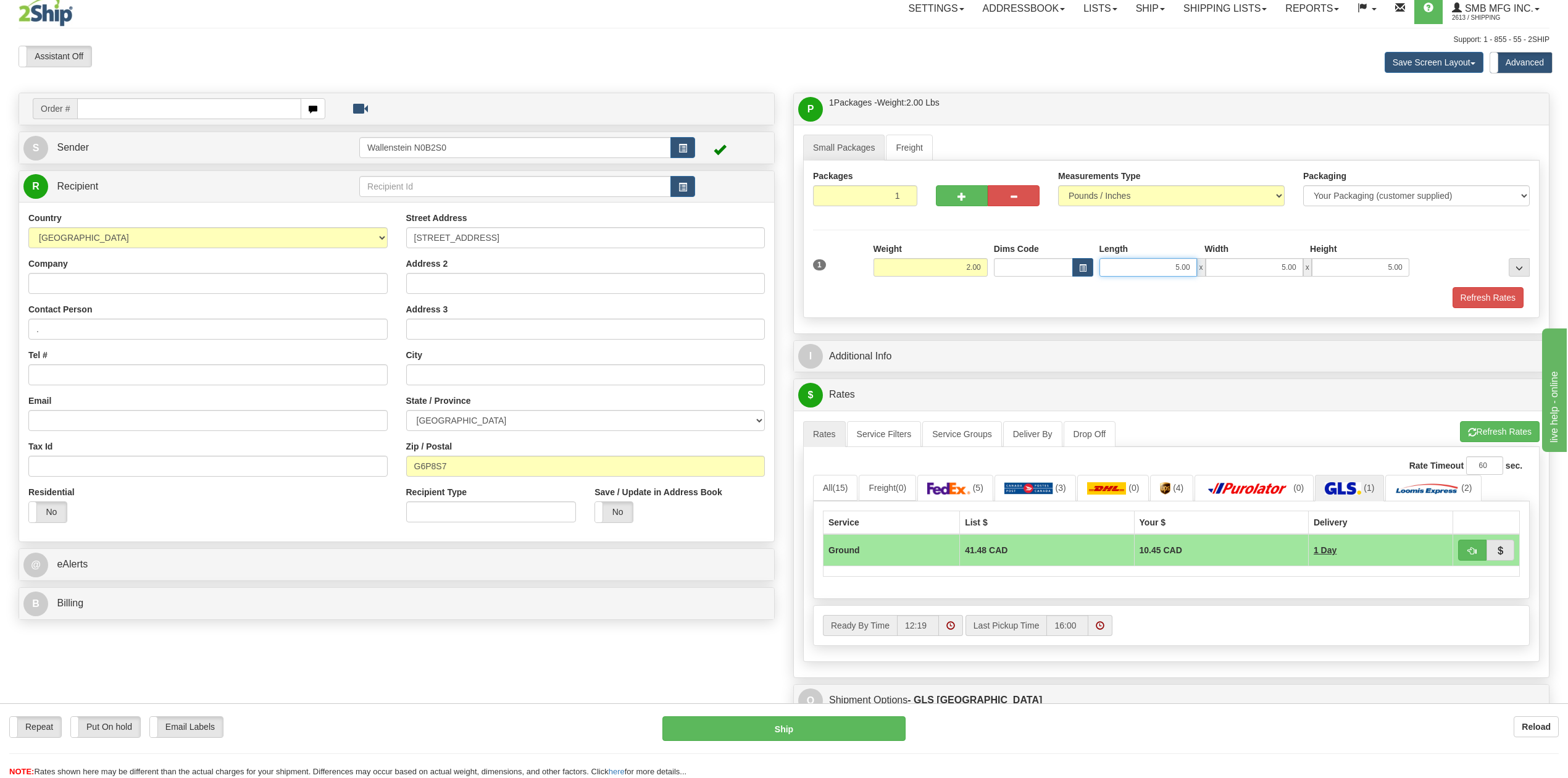
drag, startPoint x: 1168, startPoint y: 274, endPoint x: 1185, endPoint y: 275, distance: 17.0
click at [1185, 275] on input "5.00" at bounding box center [1147, 267] width 97 height 18
type input "100.00"
type input "10.00"
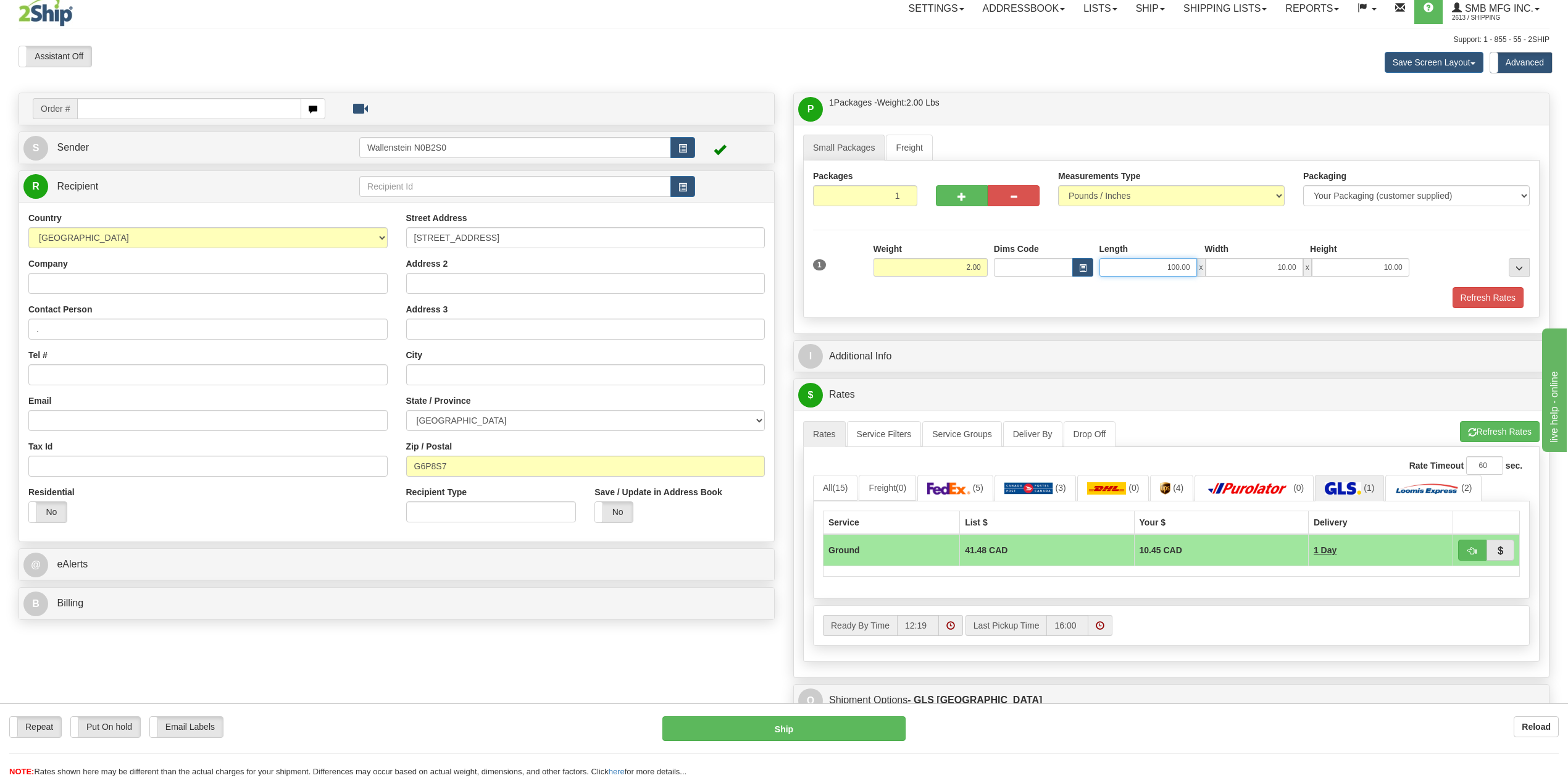
drag, startPoint x: 1151, startPoint y: 270, endPoint x: 1245, endPoint y: 265, distance: 94.1
click at [1245, 265] on div "100.00 x 10.00 x 10.00" at bounding box center [1254, 267] width 310 height 18
type input "10.00"
click at [1353, 312] on div "Packages 1 1 Measurements Type" at bounding box center [1171, 239] width 737 height 158
click at [1492, 308] on button "Refresh Rates" at bounding box center [1488, 297] width 71 height 21
